Goal: Complete application form: Complete application form

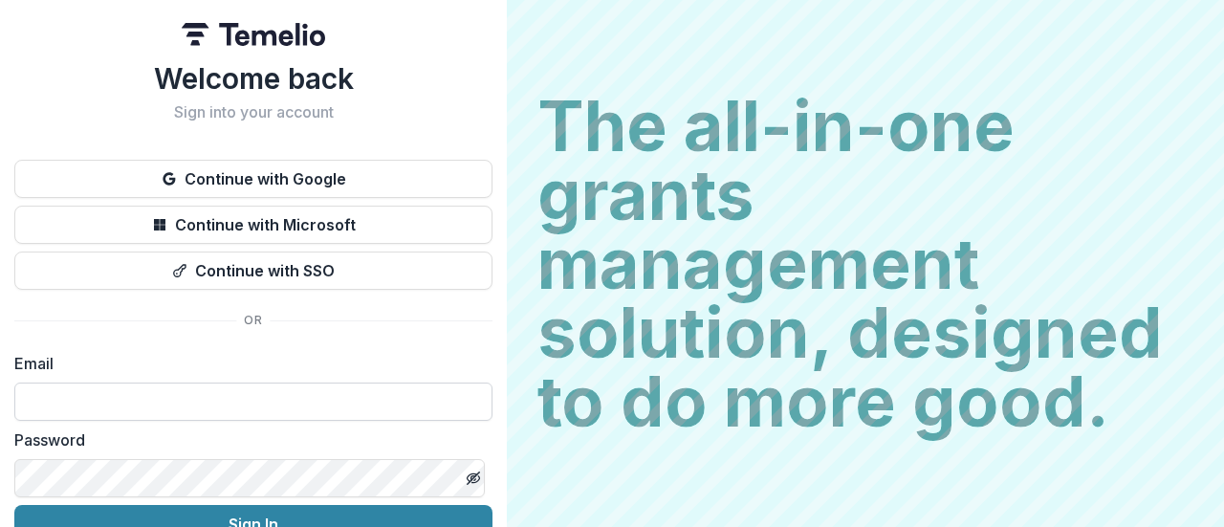
click at [200, 400] on input at bounding box center [253, 401] width 478 height 38
type input "**********"
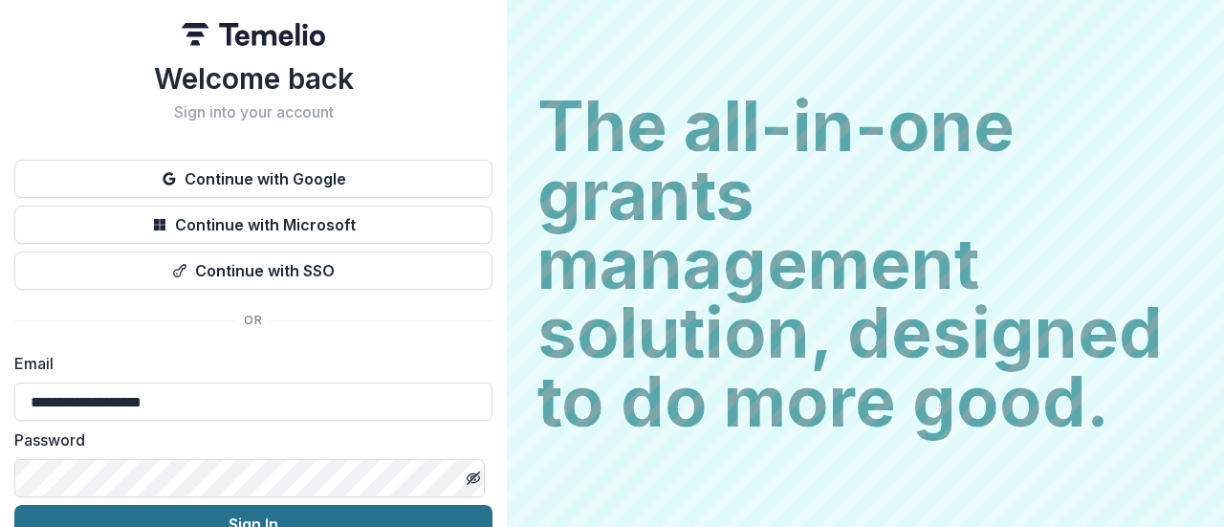
click at [272, 513] on button "Sign In" at bounding box center [253, 524] width 478 height 38
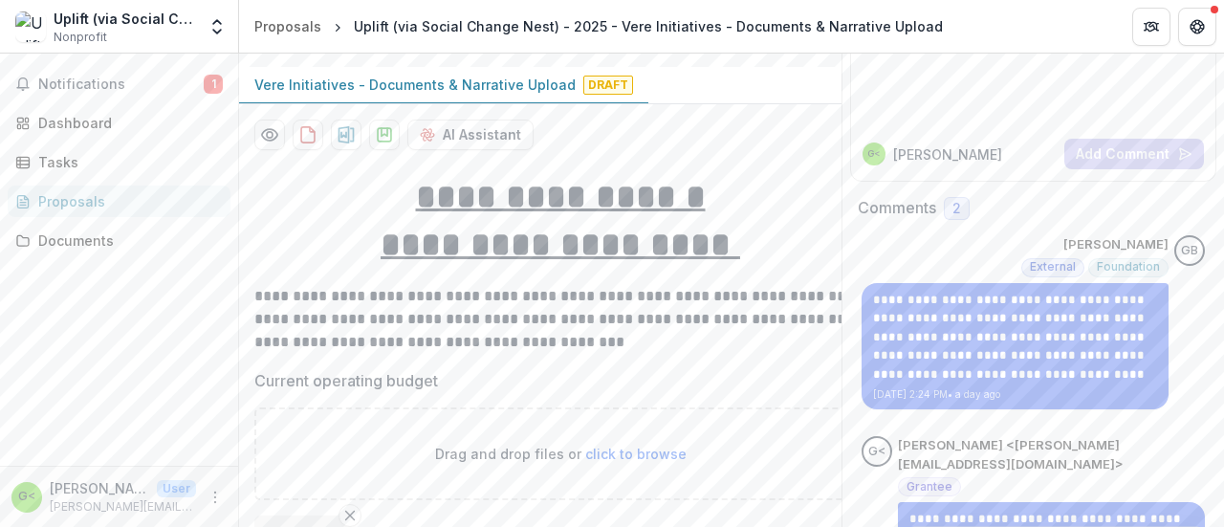
scroll to position [167, 0]
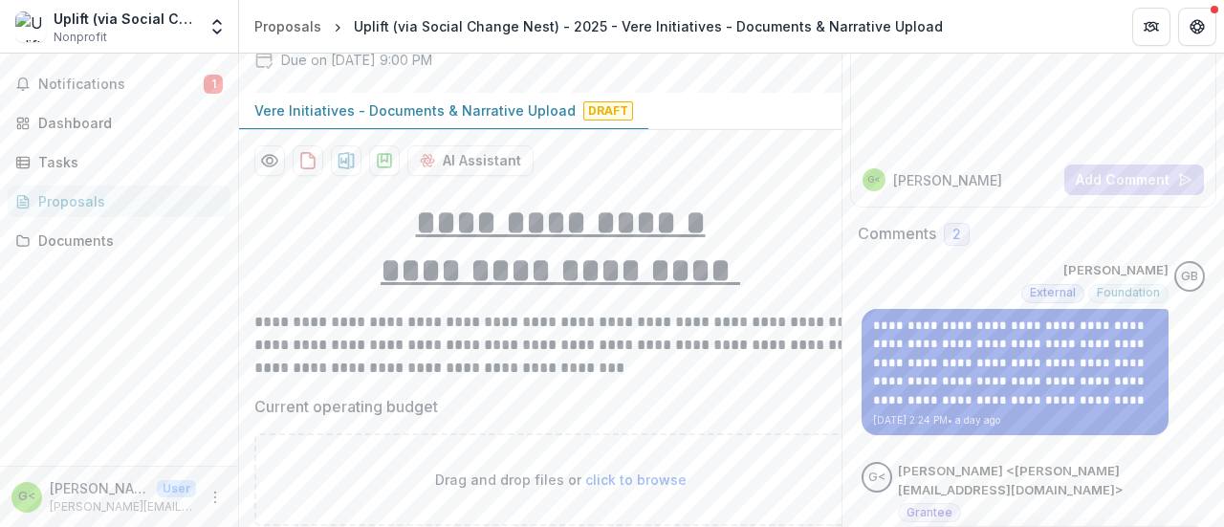
click at [1017, 378] on p "**********" at bounding box center [1015, 363] width 284 height 94
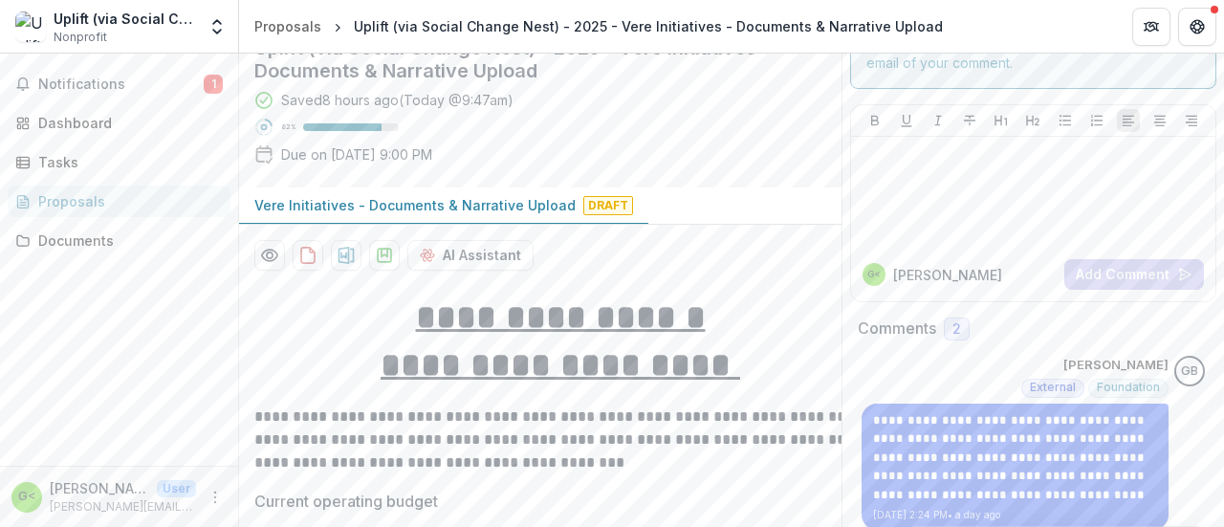
scroll to position [54, 0]
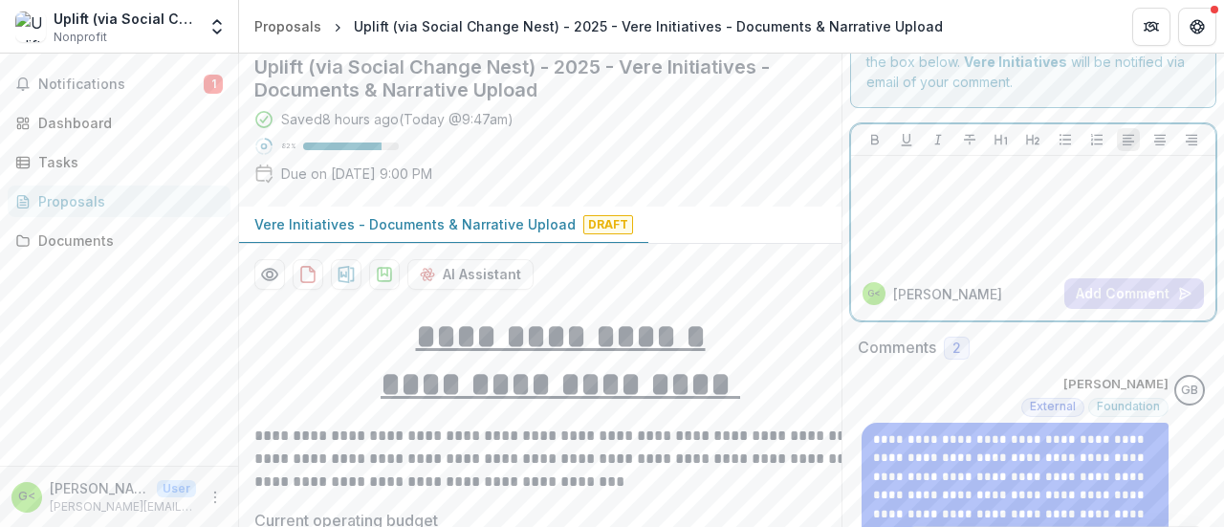
click at [966, 188] on div at bounding box center [1033, 211] width 349 height 96
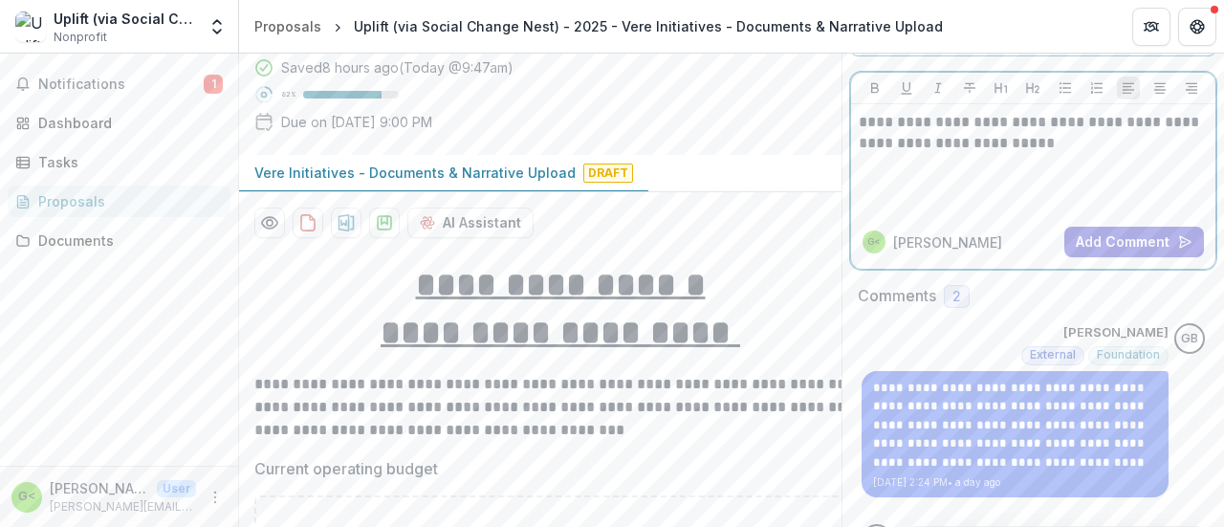
scroll to position [0, 0]
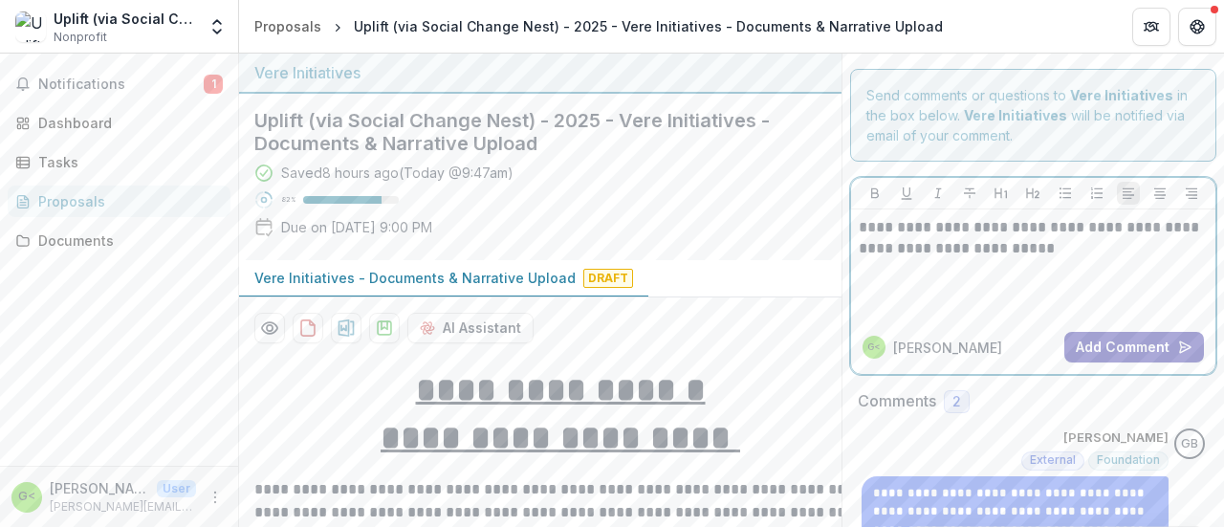
click at [1086, 341] on button "Add Comment" at bounding box center [1134, 347] width 140 height 31
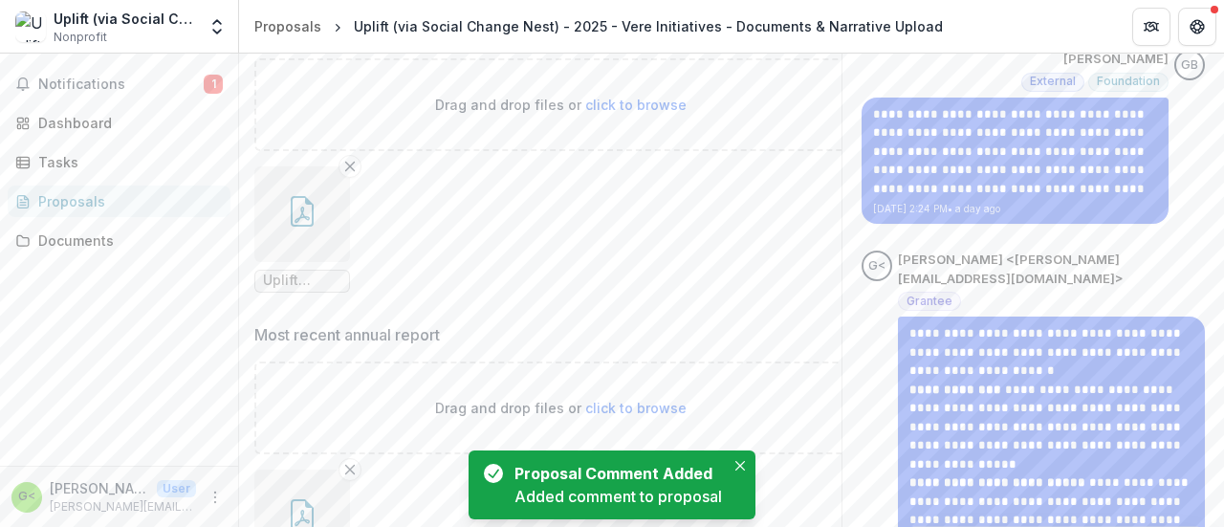
scroll to position [543, 0]
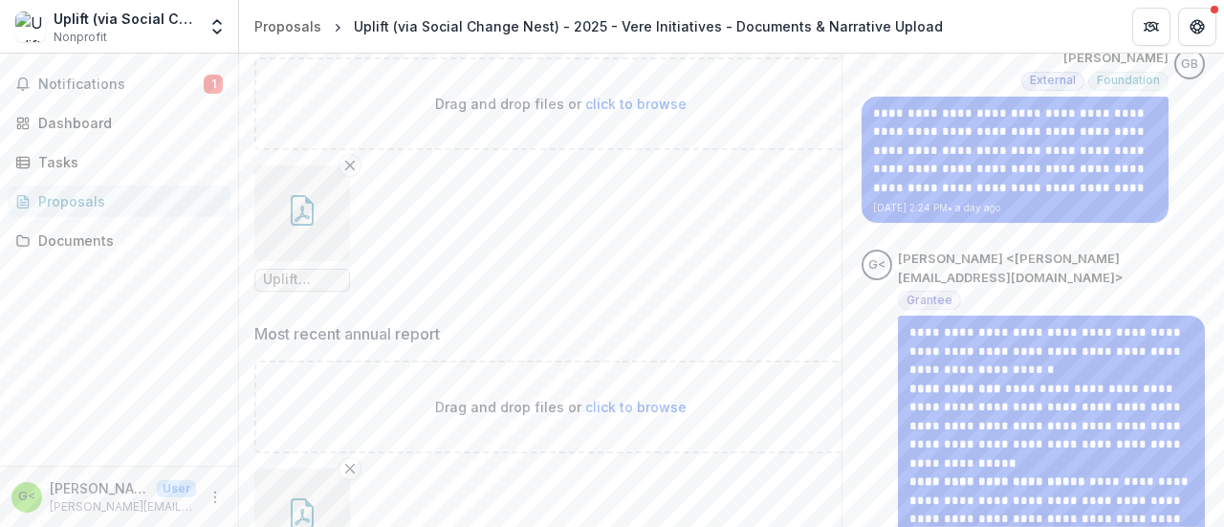
click at [291, 207] on icon "button" at bounding box center [302, 210] width 23 height 31
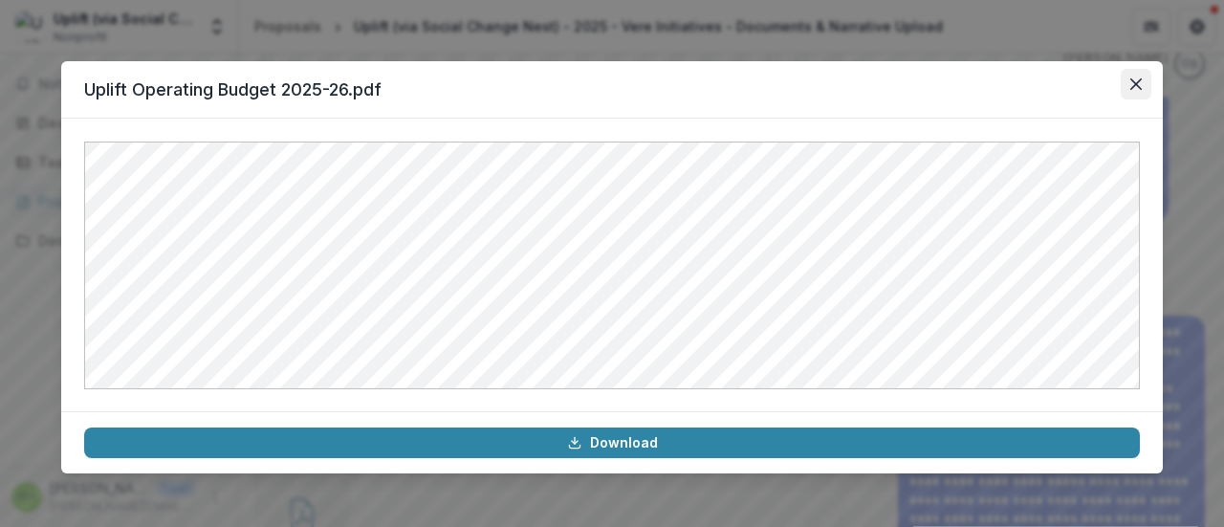
click at [1142, 84] on button "Close" at bounding box center [1136, 84] width 31 height 31
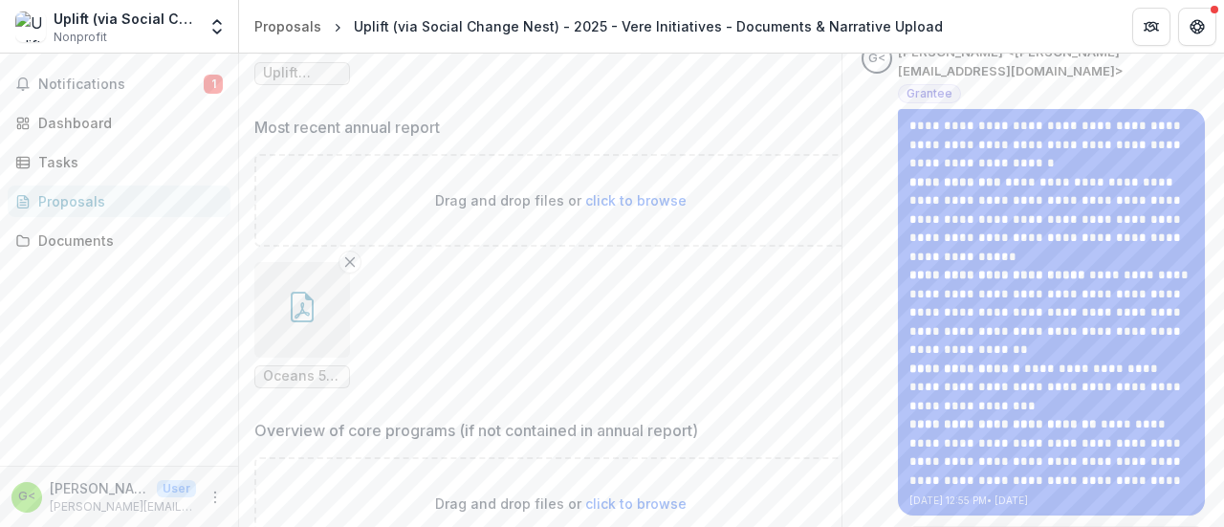
scroll to position [751, 0]
click at [288, 299] on icon "button" at bounding box center [302, 306] width 31 height 31
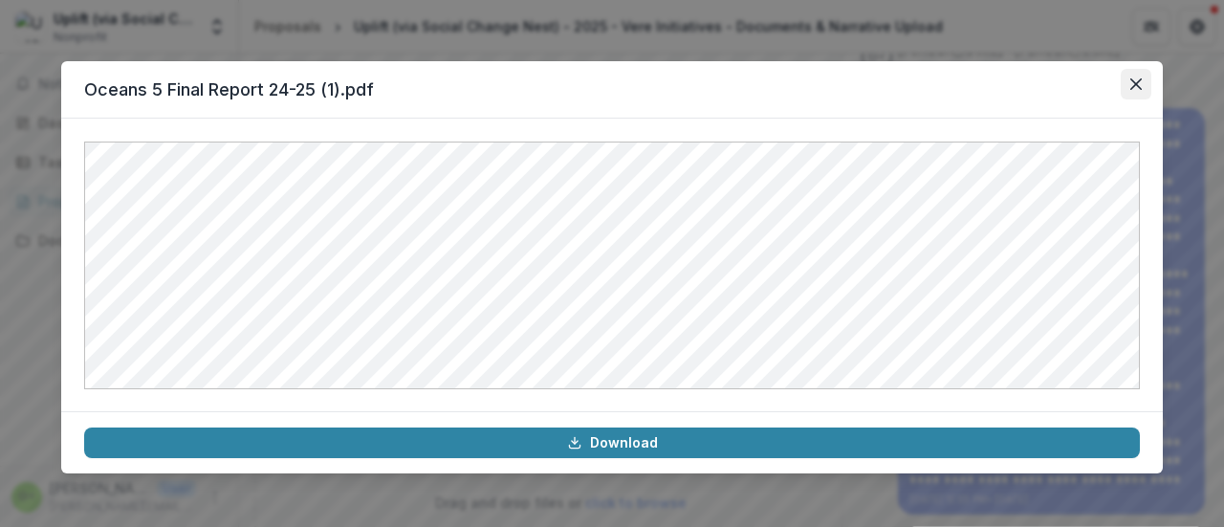
click at [1133, 76] on button "Close" at bounding box center [1136, 84] width 31 height 31
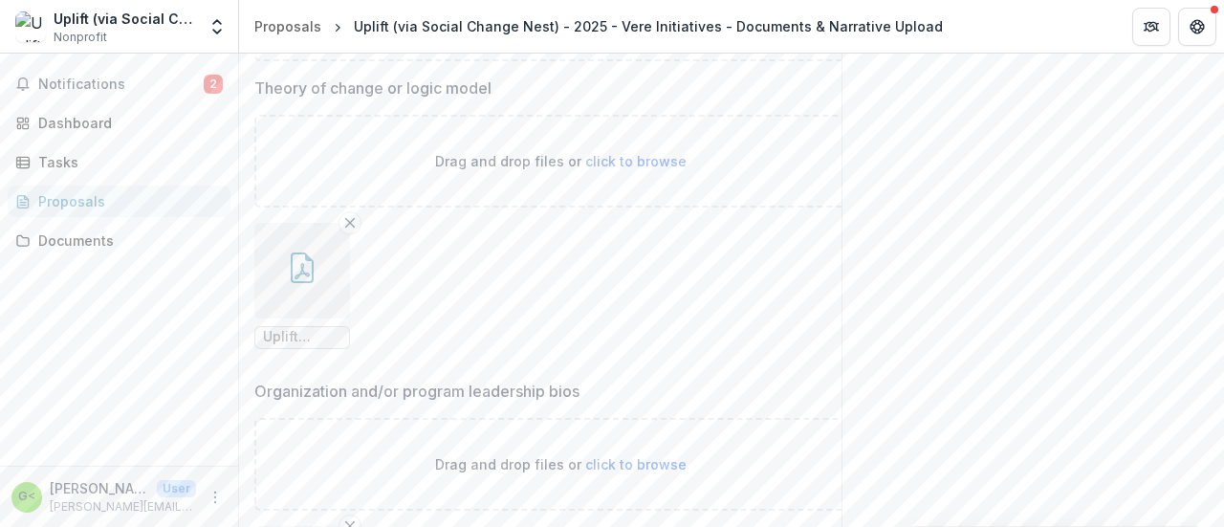
scroll to position [1266, 0]
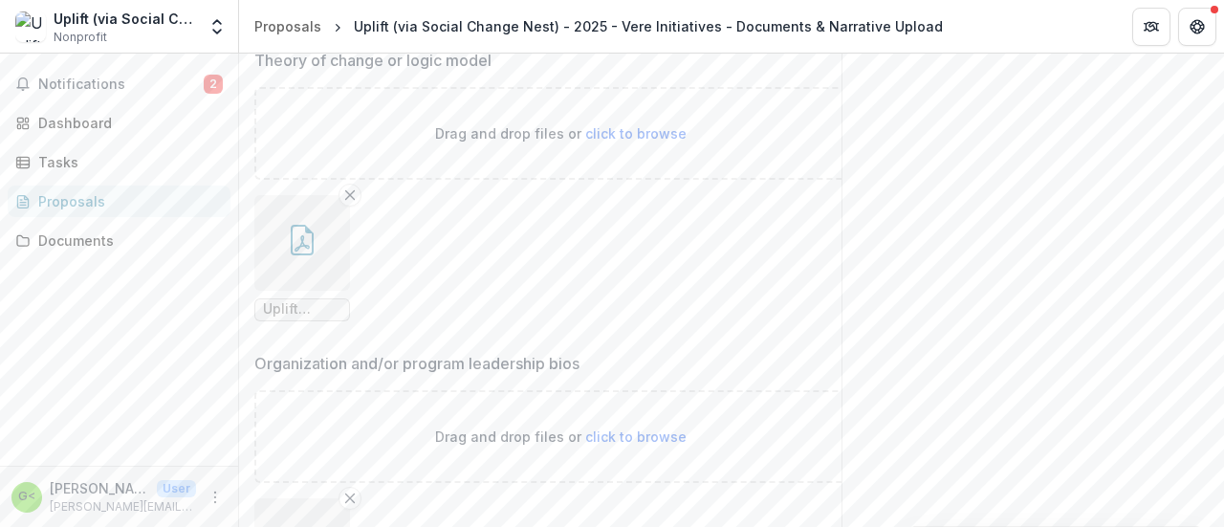
click at [300, 246] on icon "button" at bounding box center [301, 243] width 15 height 16
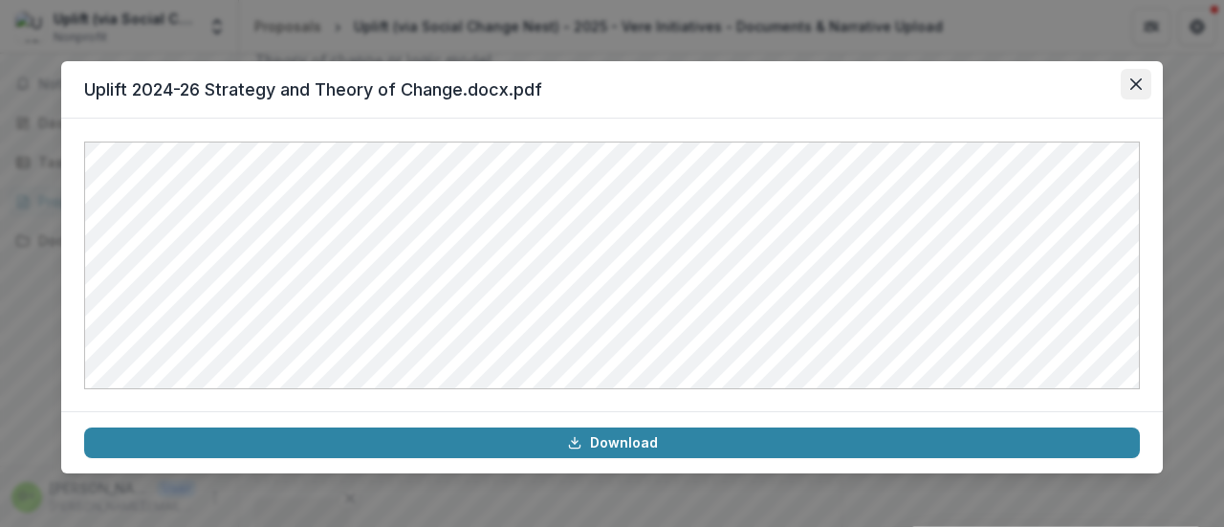
click at [1128, 83] on button "Close" at bounding box center [1136, 84] width 31 height 31
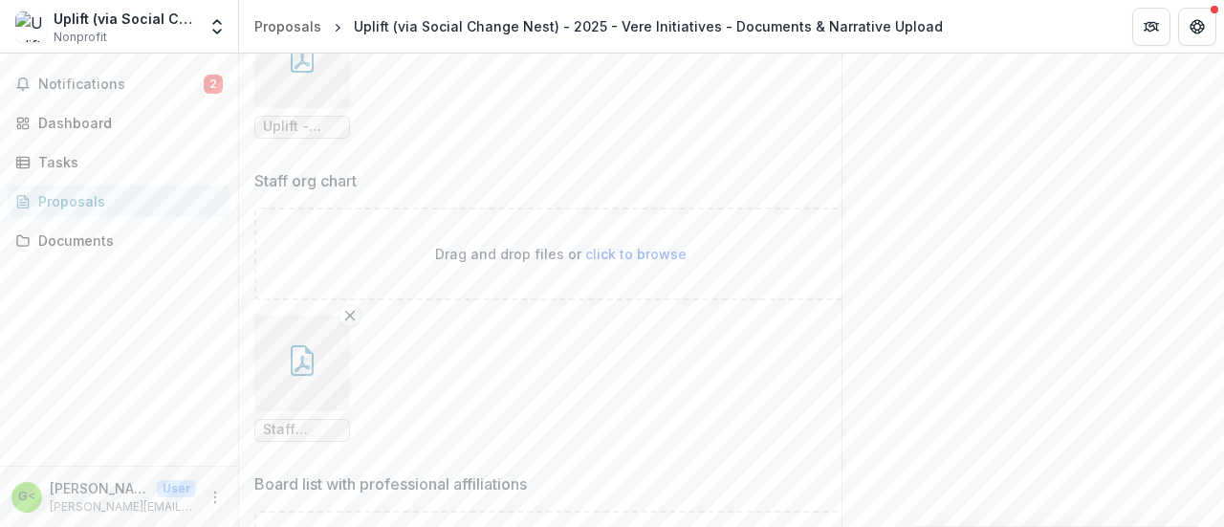
scroll to position [1446, 0]
click at [296, 412] on button "button" at bounding box center [302, 366] width 96 height 96
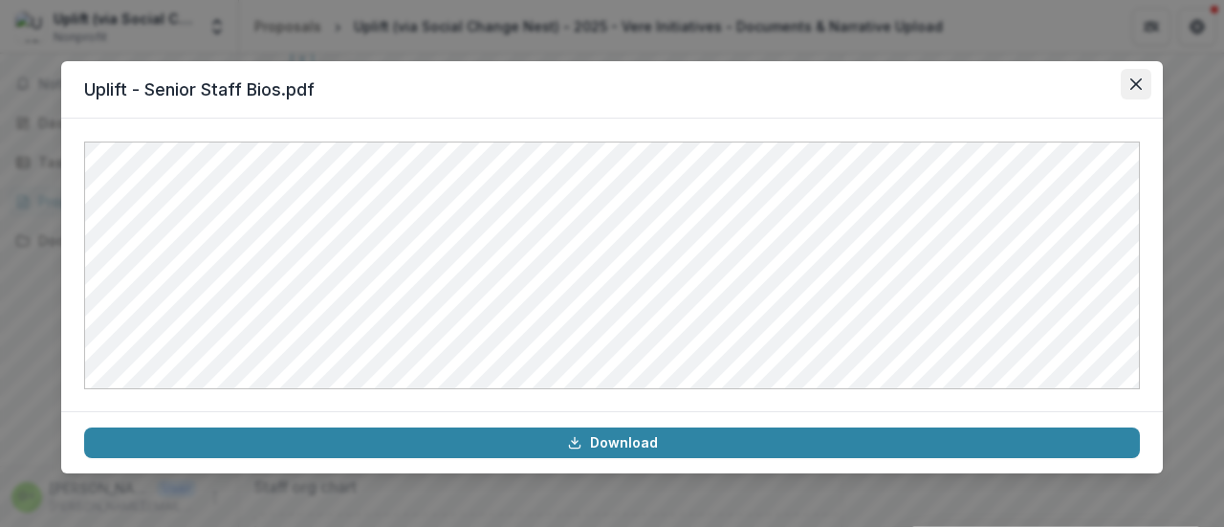
click at [1146, 91] on button "Close" at bounding box center [1136, 84] width 31 height 31
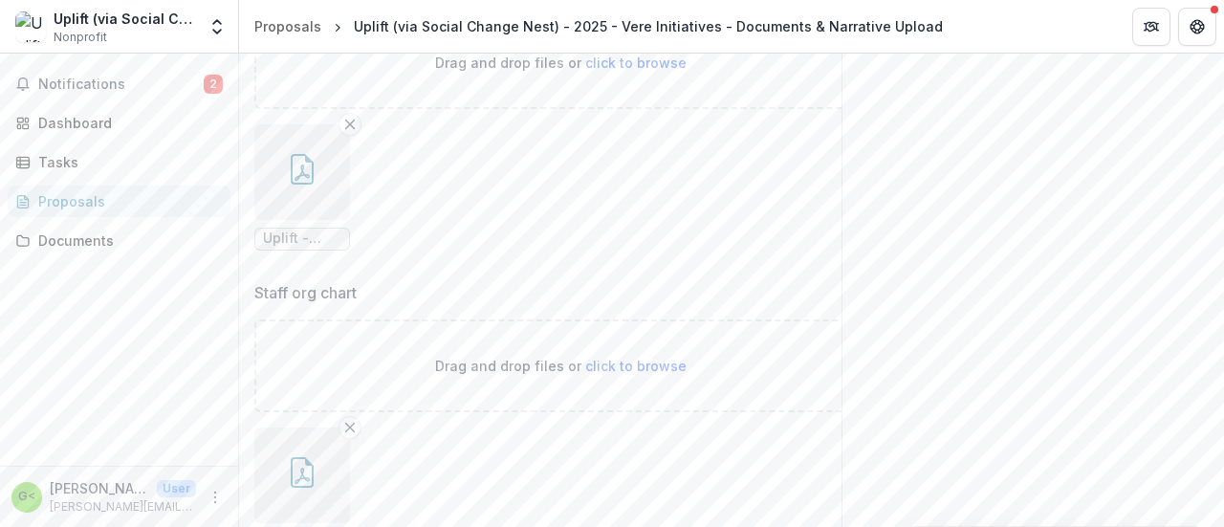
scroll to position [1637, 0]
click at [299, 141] on button "button" at bounding box center [302, 175] width 96 height 96
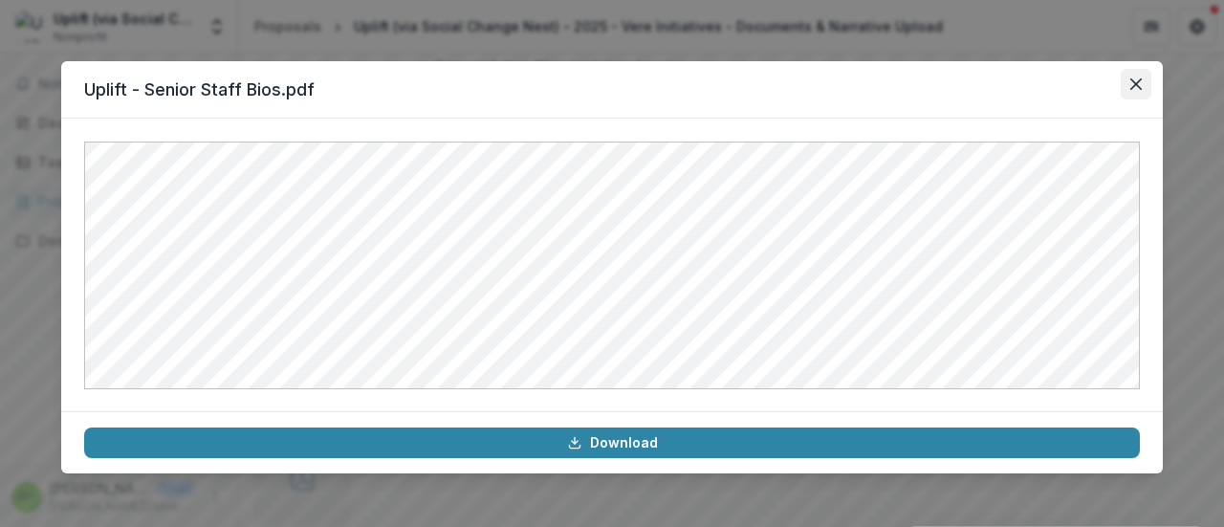
click at [1136, 80] on icon "Close" at bounding box center [1135, 83] width 11 height 11
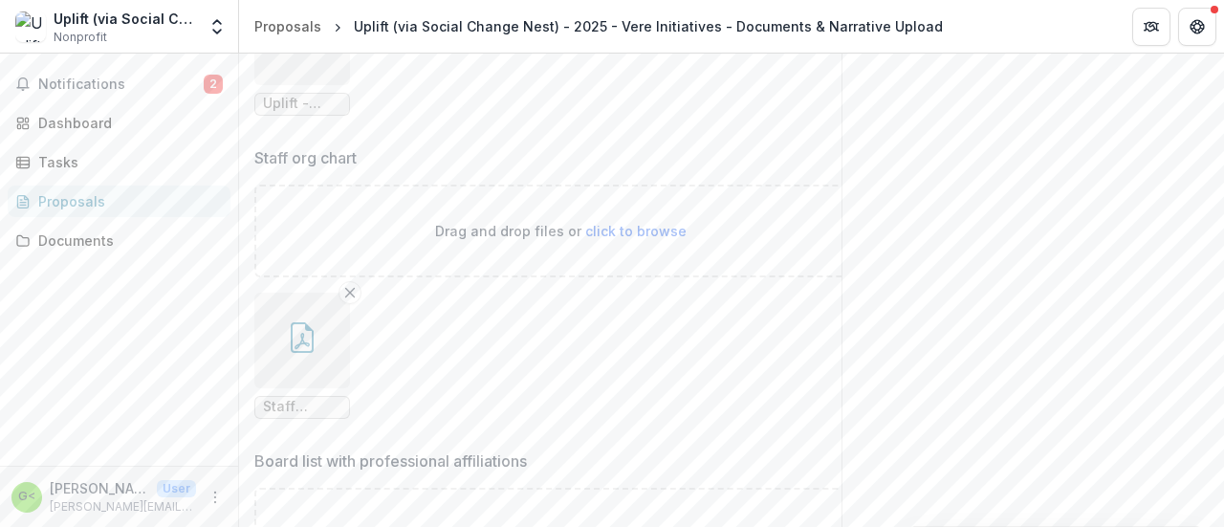
scroll to position [1803, 0]
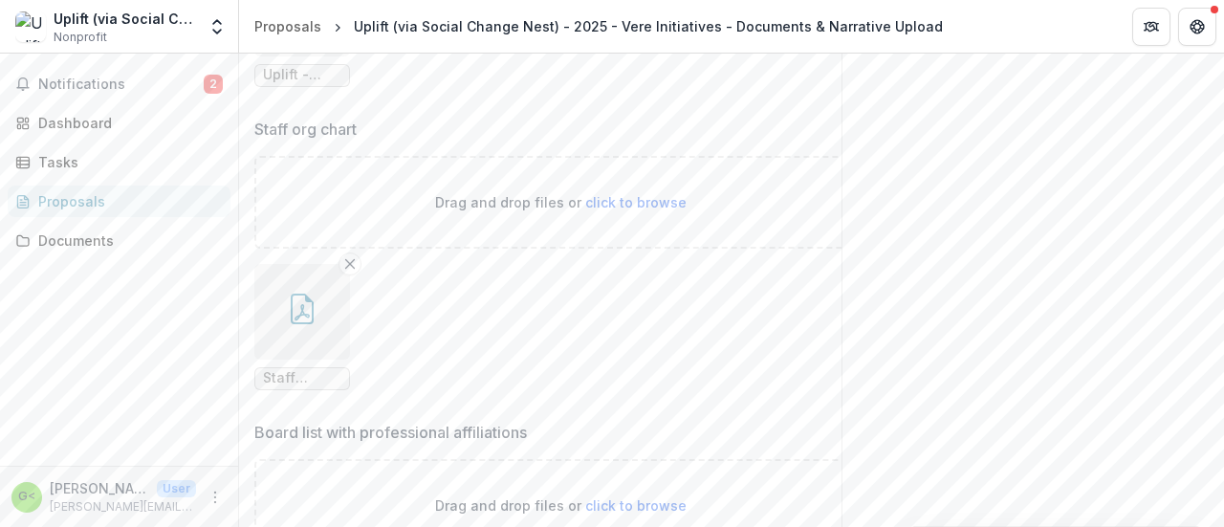
click at [258, 334] on button "button" at bounding box center [302, 312] width 96 height 96
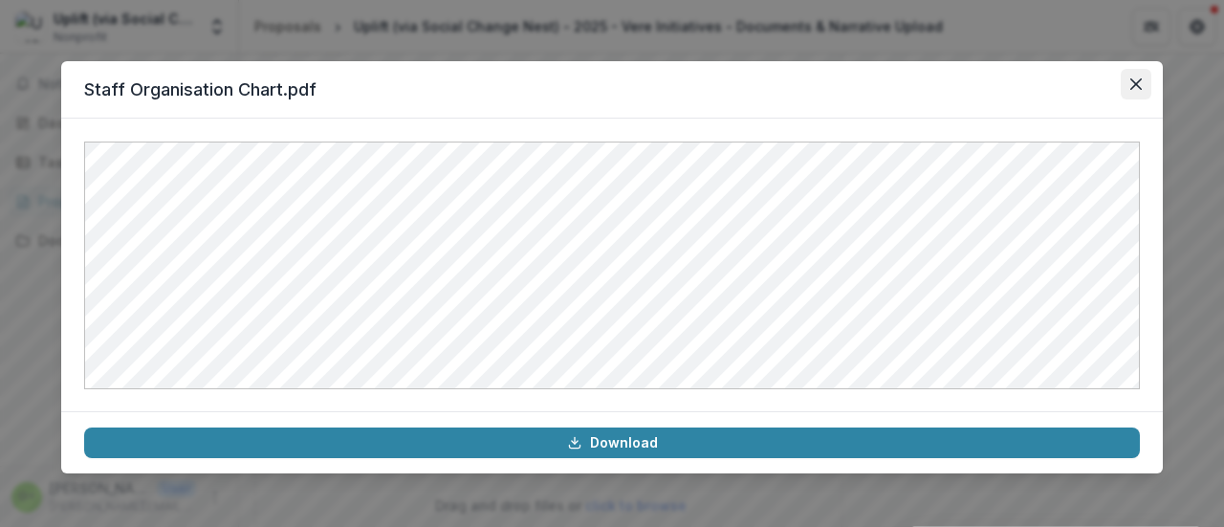
click at [1139, 83] on icon "Close" at bounding box center [1135, 83] width 11 height 11
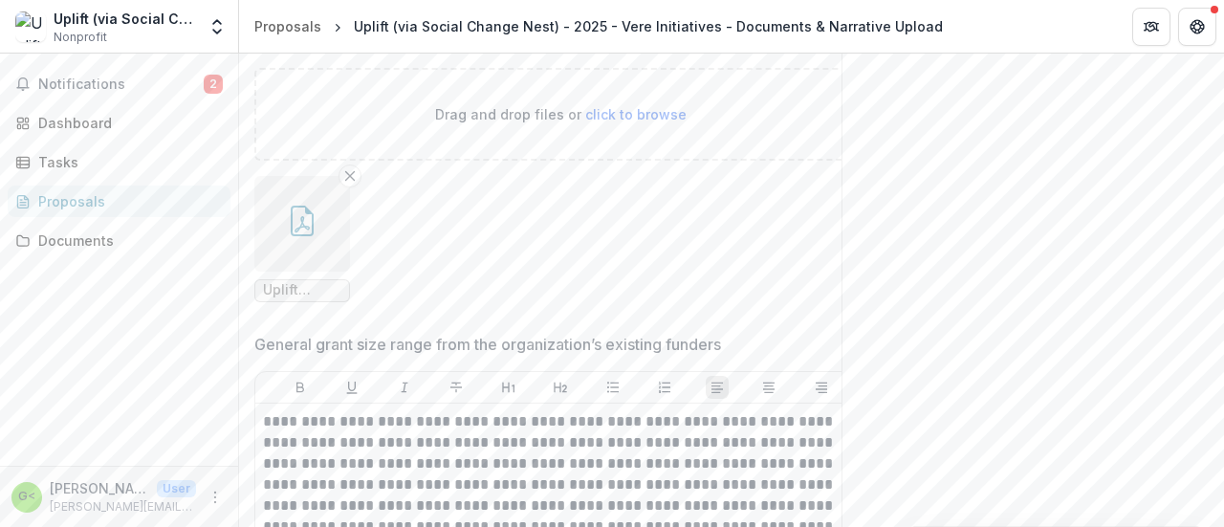
scroll to position [2363, 0]
click at [316, 219] on icon "button" at bounding box center [302, 221] width 31 height 31
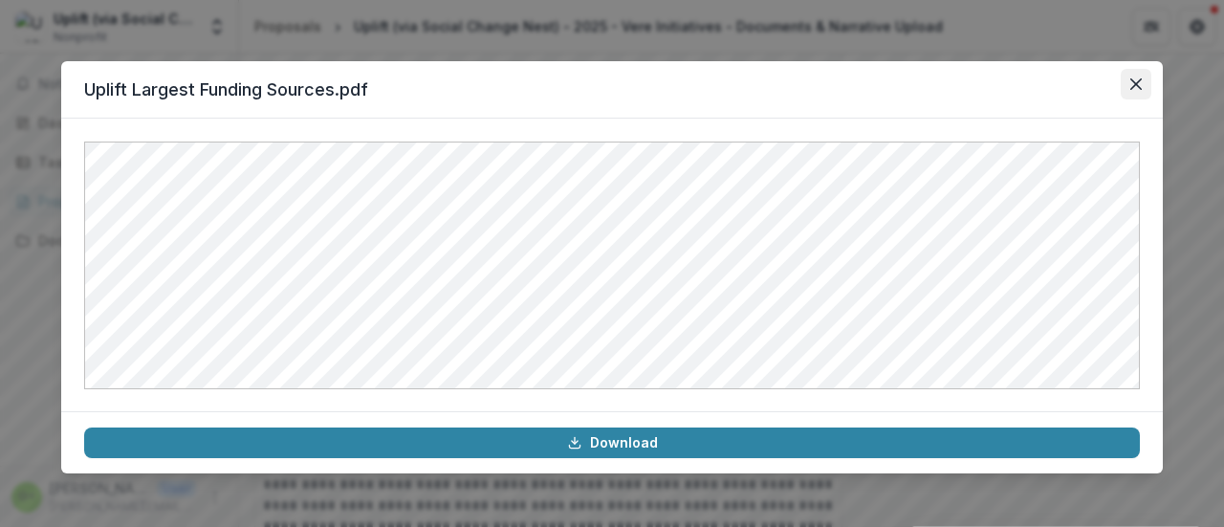
click at [1139, 88] on icon "Close" at bounding box center [1135, 83] width 11 height 11
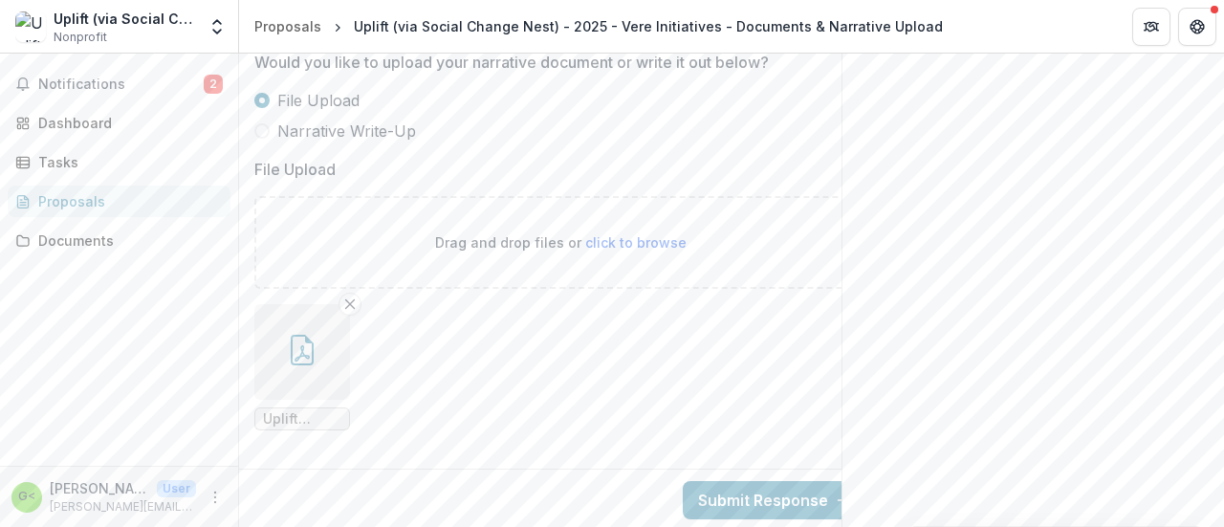
scroll to position [3336, 0]
click at [310, 313] on button "button" at bounding box center [302, 348] width 96 height 96
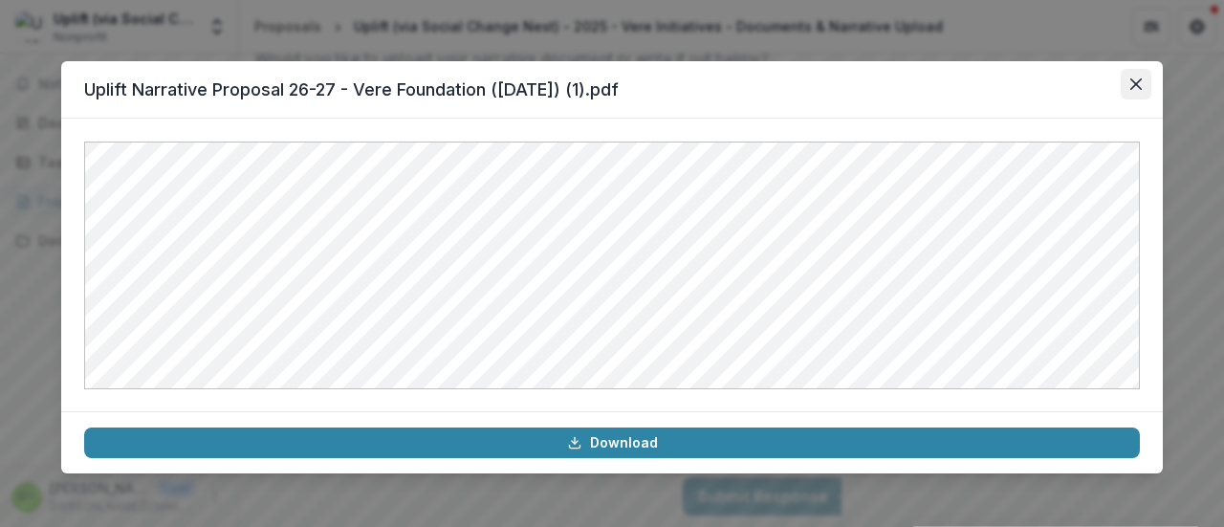
click at [1136, 90] on button "Close" at bounding box center [1136, 84] width 31 height 31
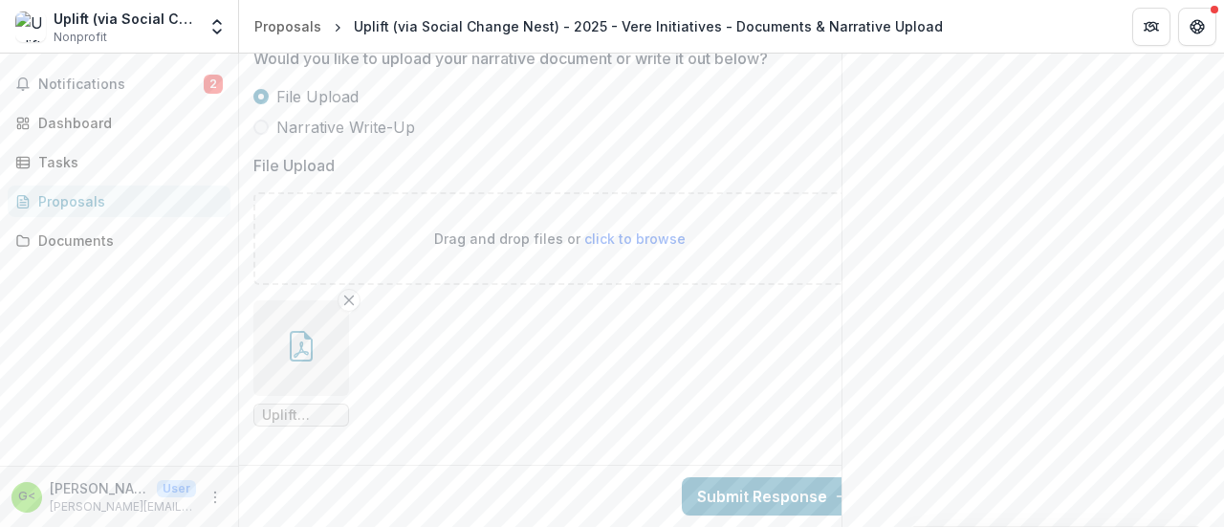
scroll to position [0, 0]
click at [748, 485] on button "Submit Response" at bounding box center [775, 496] width 184 height 38
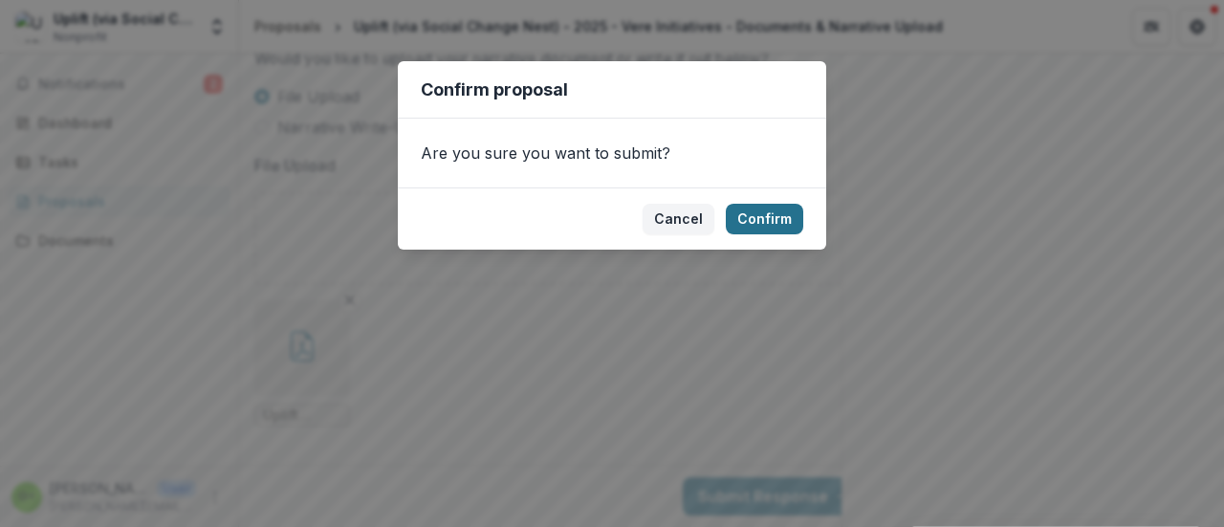
click at [767, 224] on button "Confirm" at bounding box center [764, 219] width 77 height 31
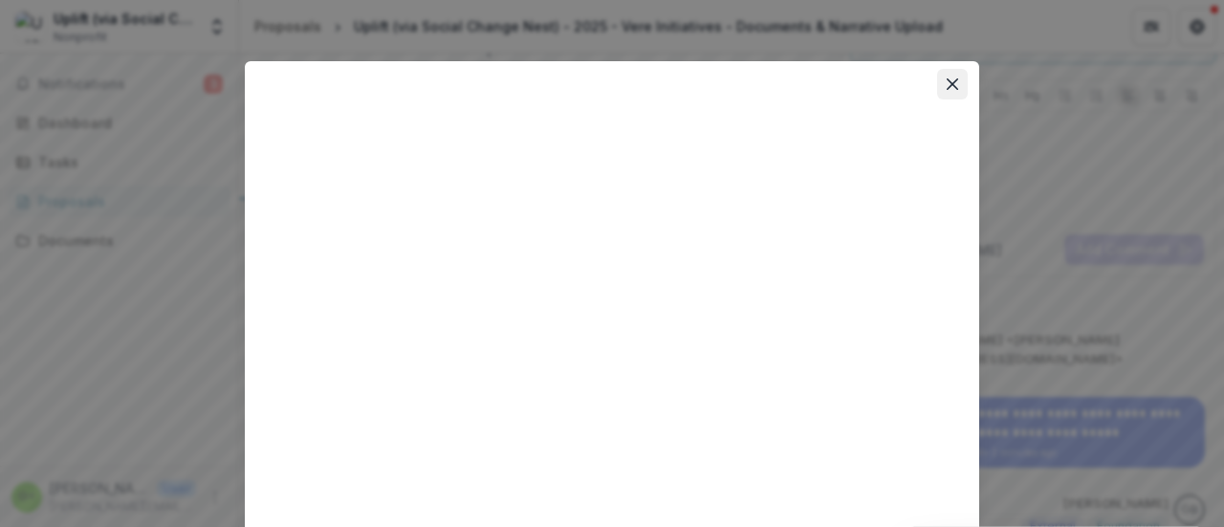
click at [952, 81] on icon "Close" at bounding box center [952, 83] width 11 height 11
